Goal: Task Accomplishment & Management: Complete application form

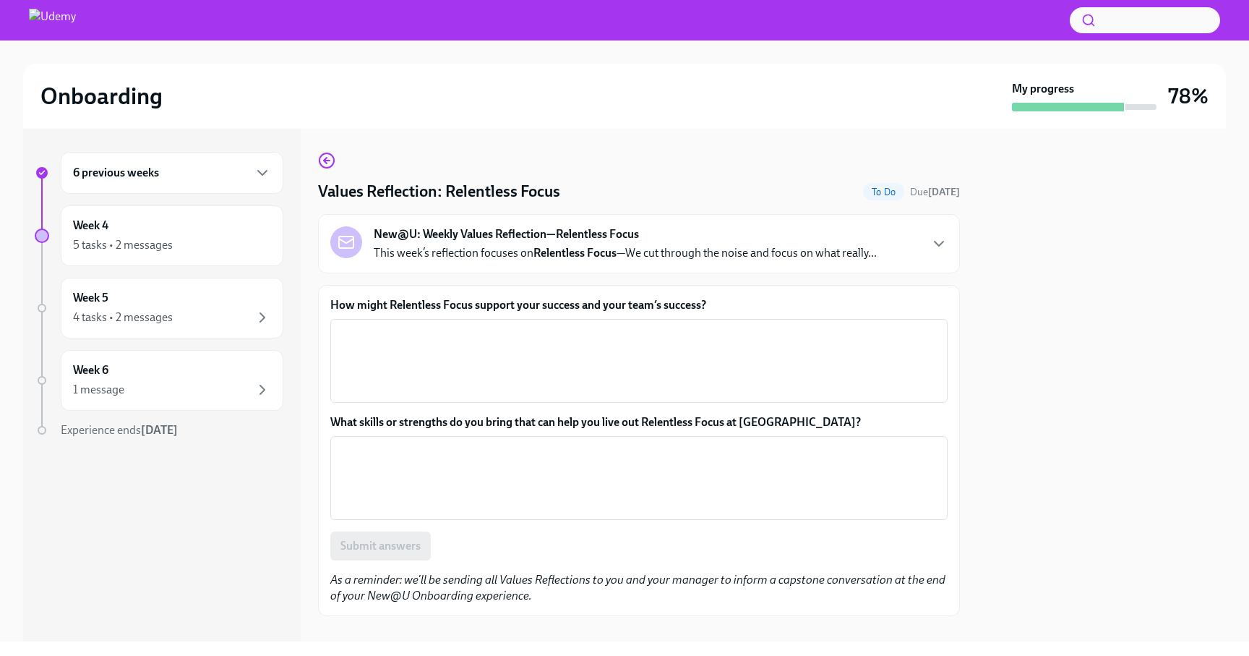
scroll to position [21, 0]
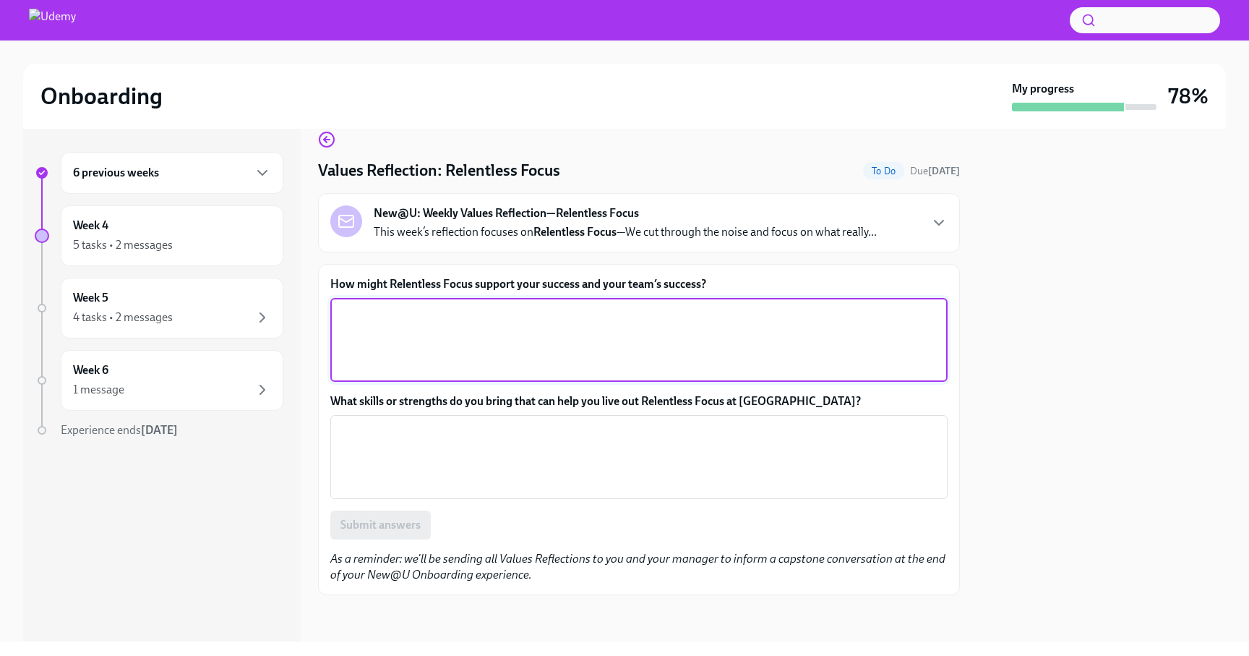
click at [443, 339] on textarea "How might Relentless Focus support your success and your team’s success?" at bounding box center [639, 339] width 600 height 69
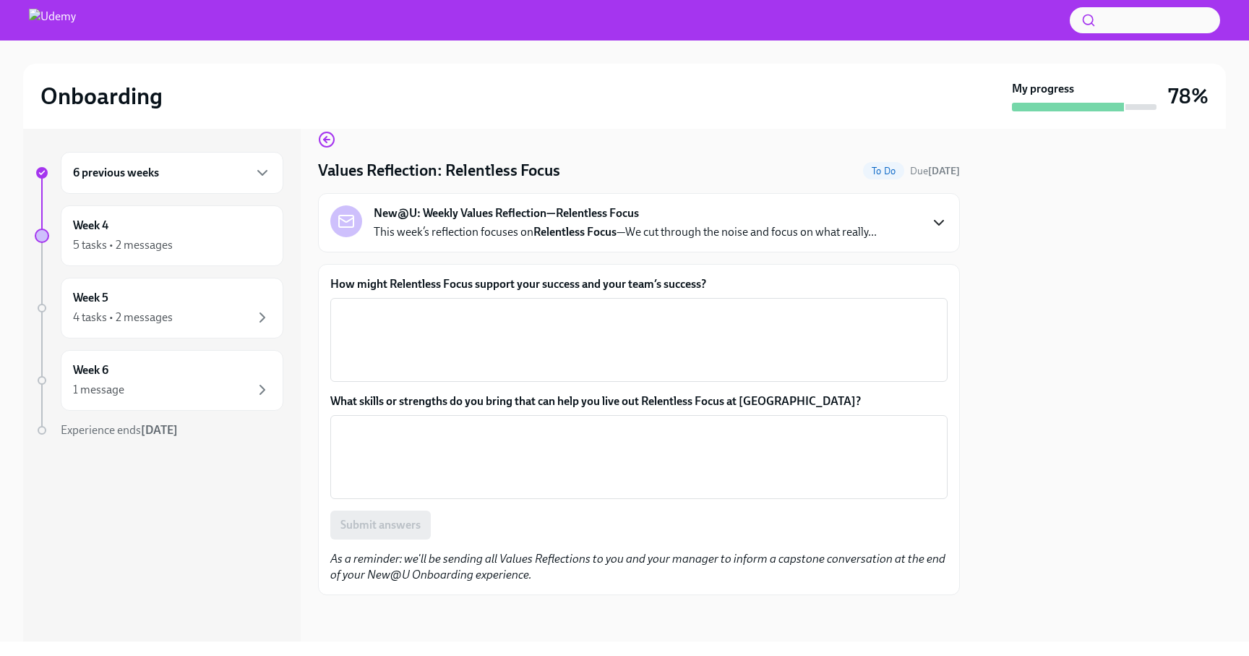
click at [937, 221] on icon "button" at bounding box center [938, 222] width 17 height 17
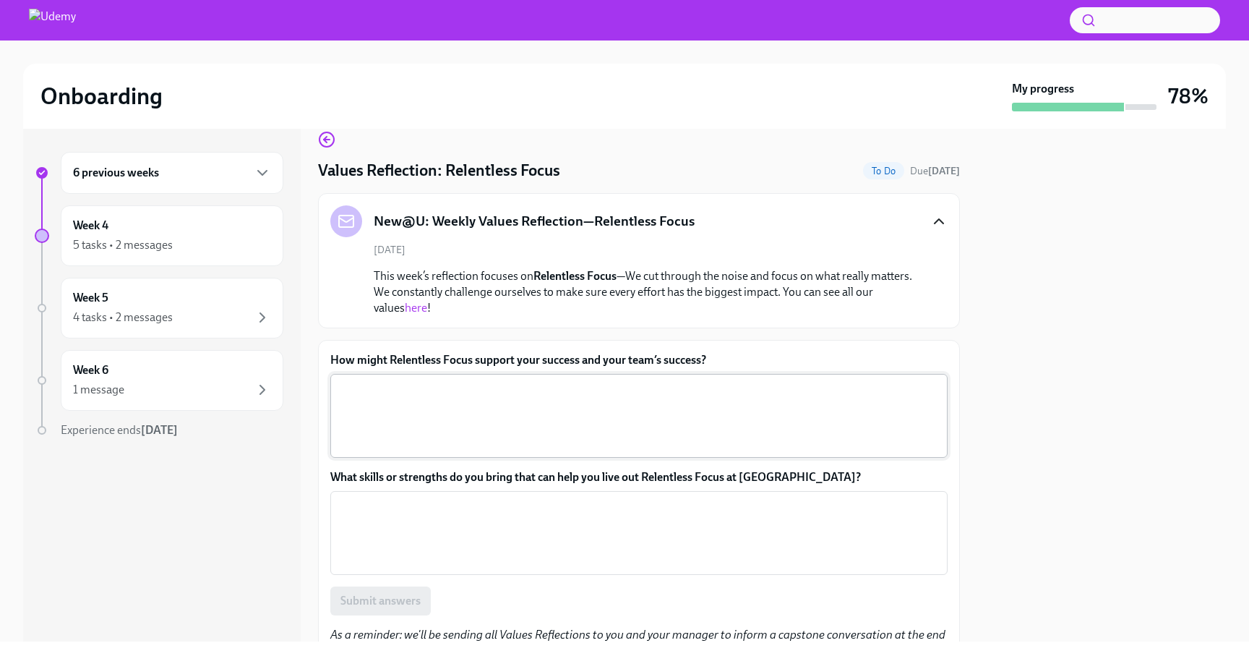
click at [432, 403] on textarea "How might Relentless Focus support your success and your team’s success?" at bounding box center [639, 415] width 600 height 69
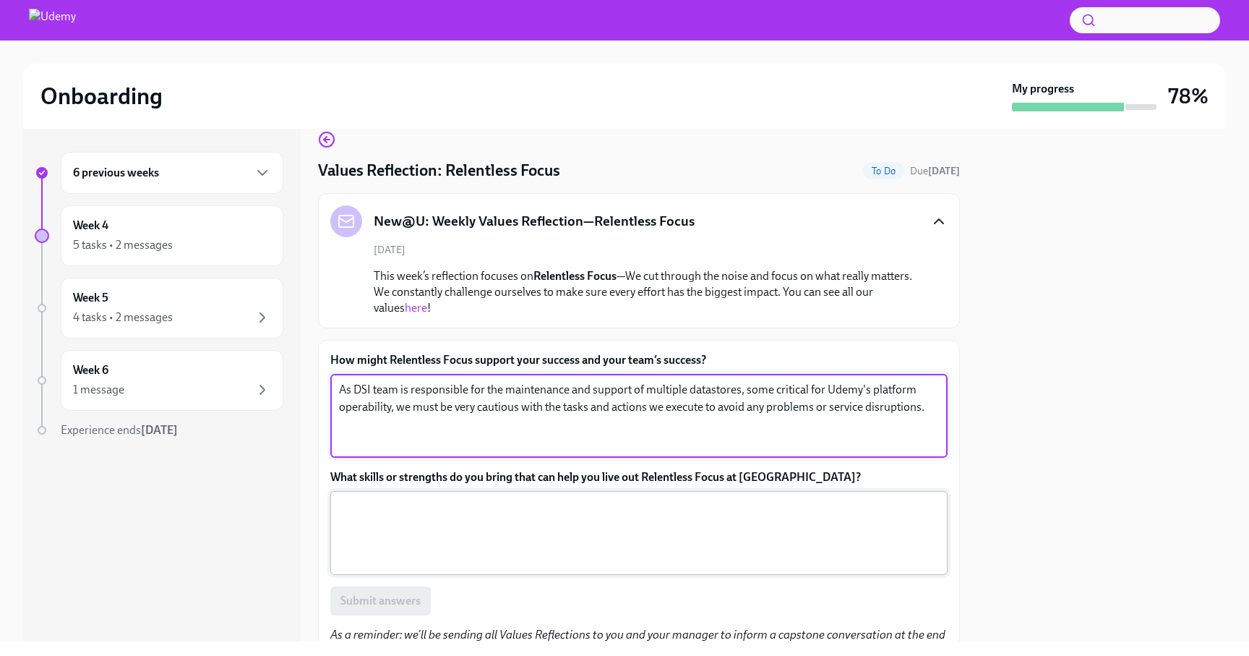
type textarea "As DSI team is responsible for the maintenance and support of multiple datastor…"
click at [393, 515] on textarea "What skills or strengths do you bring that can help you live out Relentless Foc…" at bounding box center [639, 532] width 600 height 69
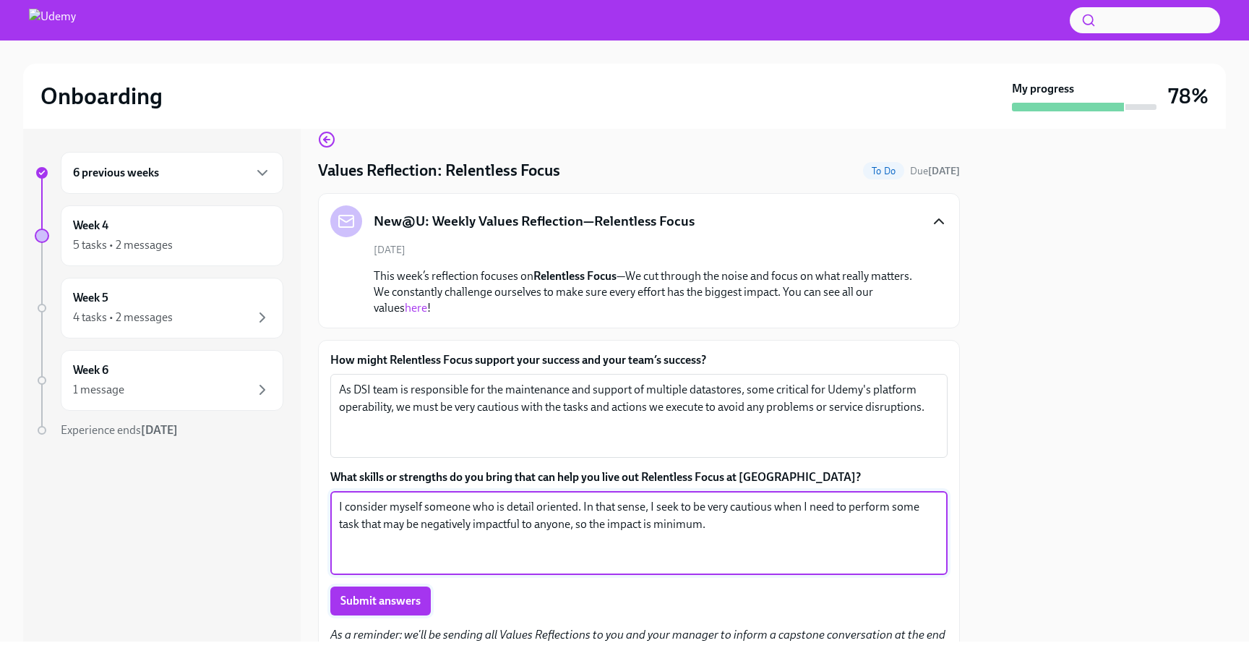
type textarea "I consider myself someone who is detail oriented. In that sense, I seek to be v…"
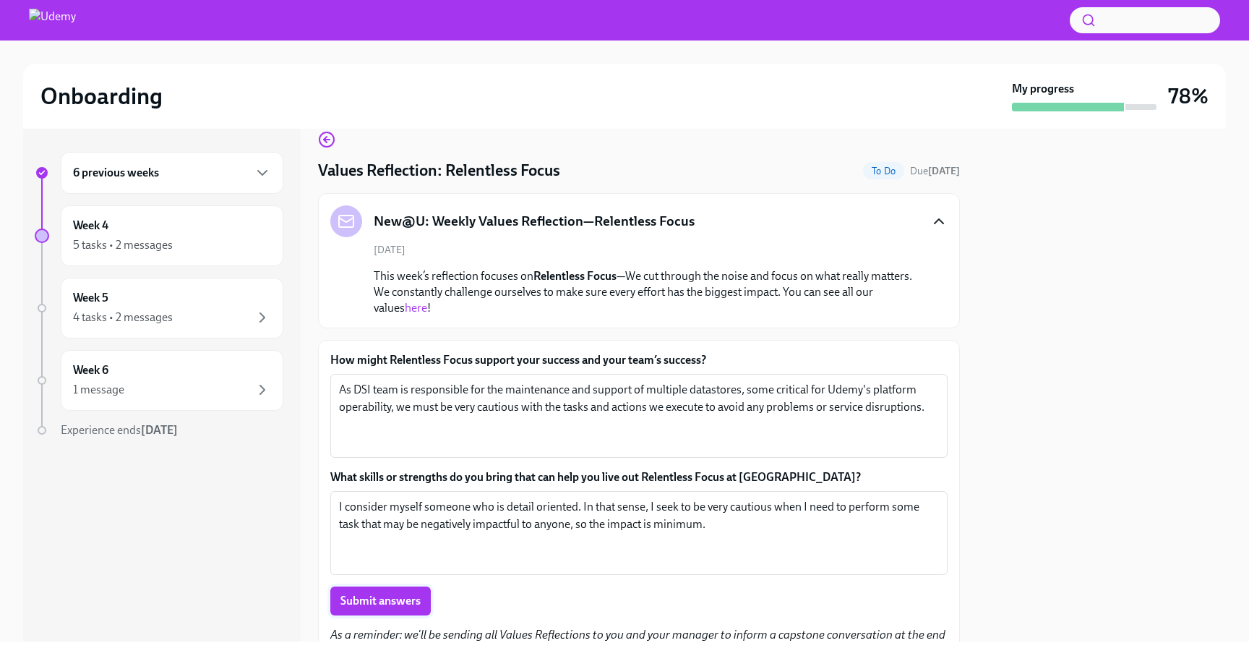
click at [377, 603] on span "Submit answers" at bounding box center [380, 600] width 80 height 14
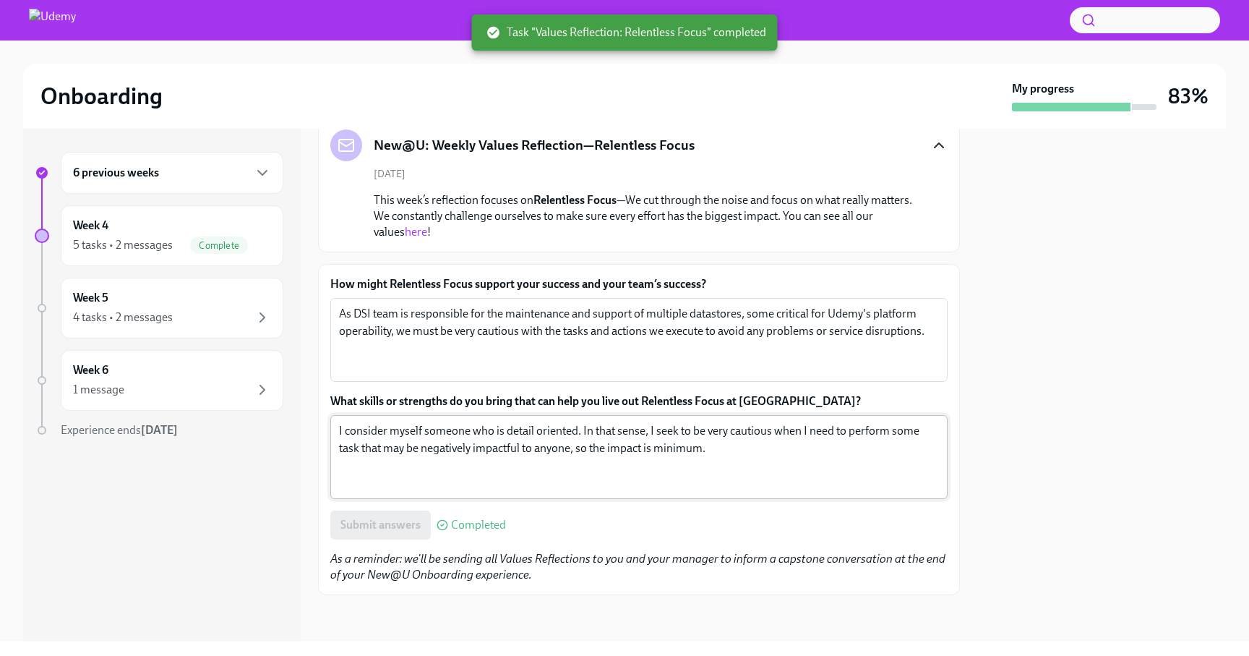
scroll to position [0, 0]
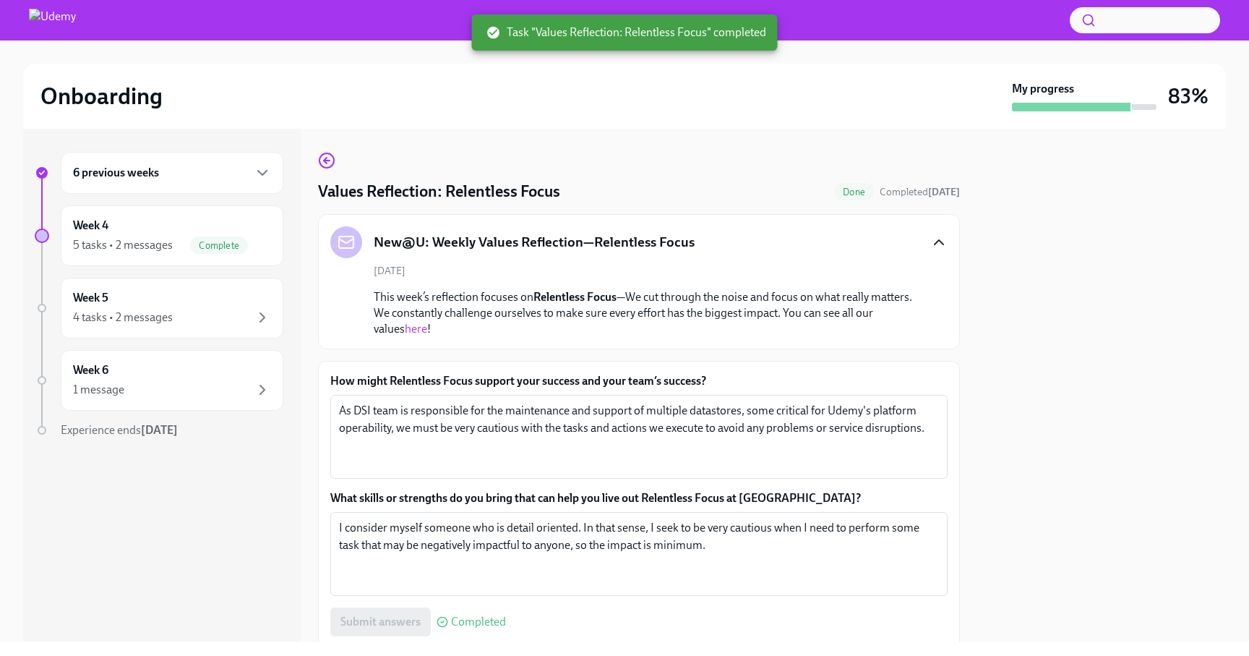
click at [241, 176] on div "6 previous weeks" at bounding box center [172, 172] width 198 height 17
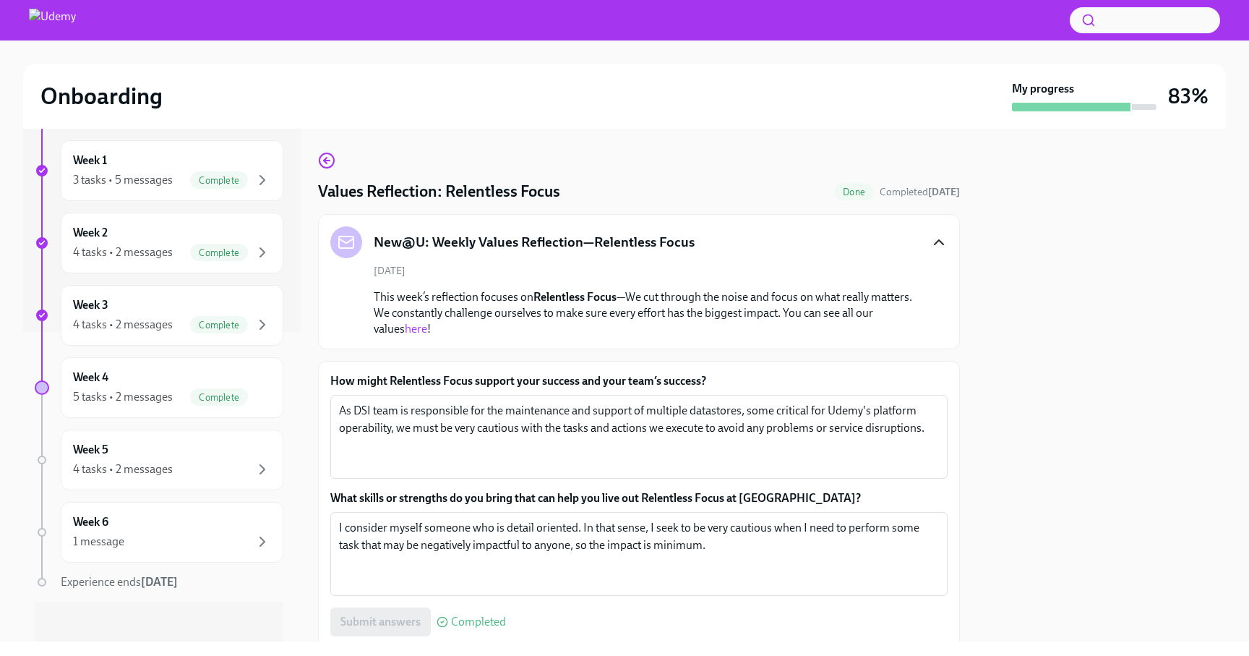
scroll to position [316, 0]
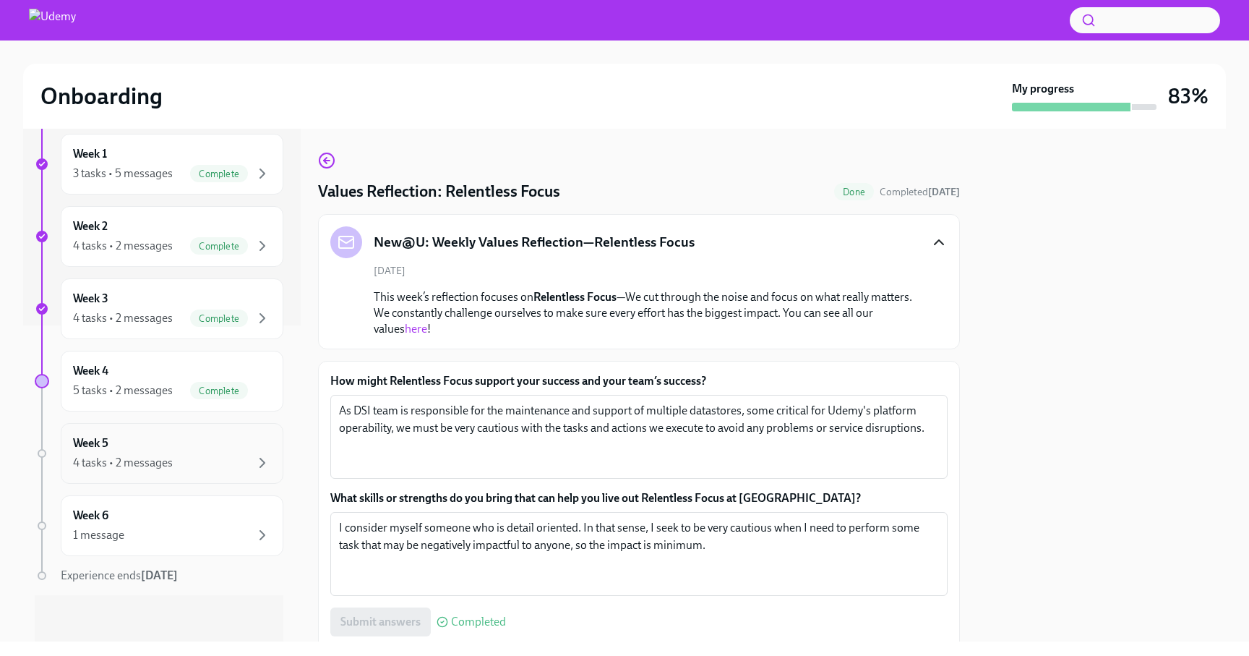
click at [236, 451] on div "Week 5 4 tasks • 2 messages" at bounding box center [172, 453] width 198 height 36
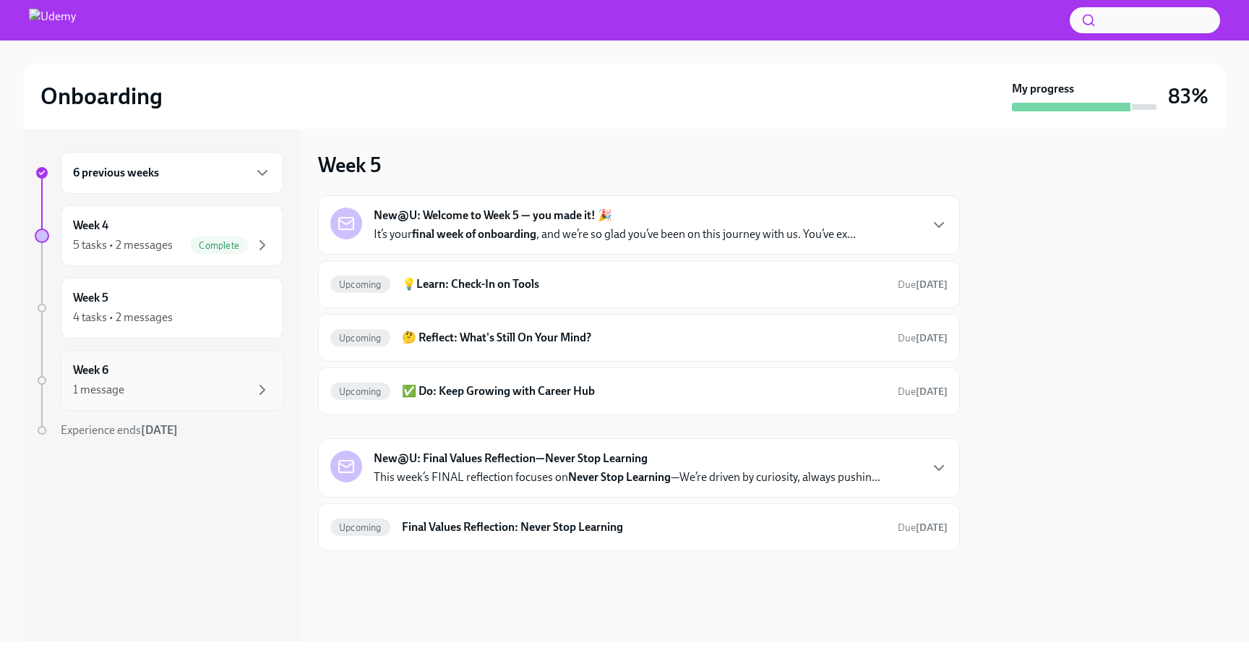
click at [199, 386] on div "1 message" at bounding box center [172, 389] width 198 height 17
